Goal: Information Seeking & Learning: Understand process/instructions

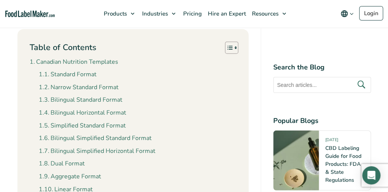
scroll to position [723, 0]
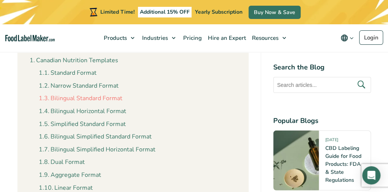
click at [95, 97] on link "Bilingual Standard Format" at bounding box center [81, 99] width 84 height 10
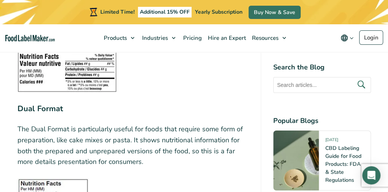
scroll to position [2198, 0]
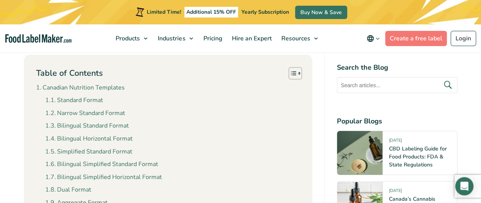
scroll to position [685, 0]
click at [89, 125] on link "Bilingual Standard Format" at bounding box center [87, 126] width 84 height 10
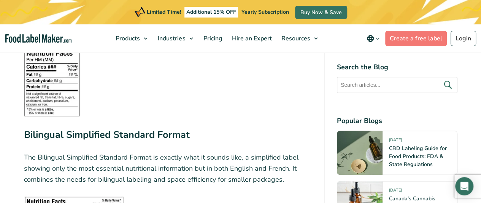
scroll to position [1831, 0]
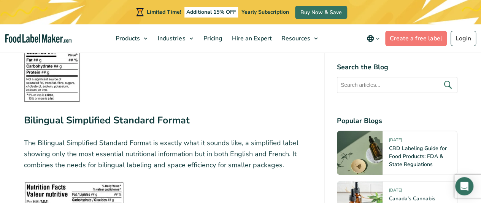
scroll to position [685, 0]
